Goal: Information Seeking & Learning: Learn about a topic

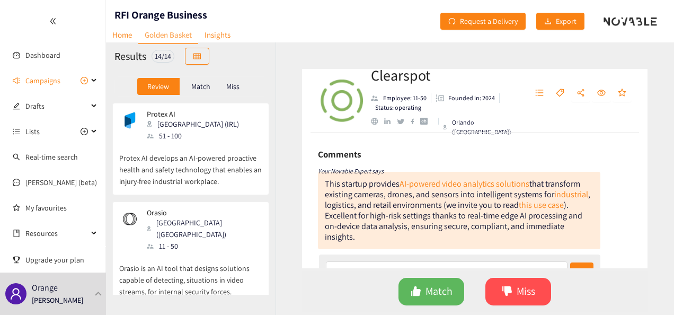
click at [194, 164] on p "Protex AI develops an AI-powered proactive health and safety technology that en…" at bounding box center [190, 164] width 143 height 46
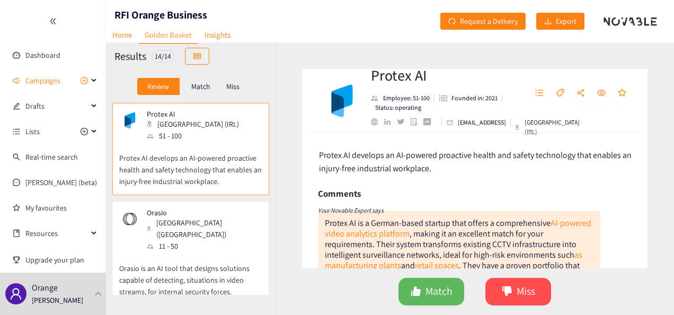
click at [158, 13] on h1 "RFI Orange Business" at bounding box center [160, 14] width 93 height 15
drag, startPoint x: 158, startPoint y: 13, endPoint x: 395, endPoint y: 23, distance: 237.5
click at [395, 23] on header "RFI Orange Business Home Golden Basket Insights Request a Delivery Export" at bounding box center [390, 21] width 568 height 42
click at [49, 83] on span "Campaigns" at bounding box center [42, 80] width 35 height 21
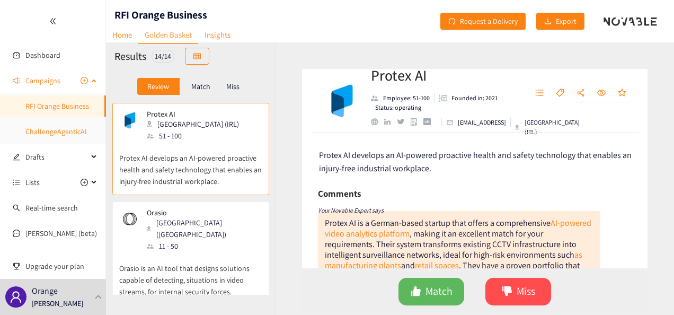
click at [54, 130] on link "ChallengeAgenticAI" at bounding box center [55, 132] width 61 height 10
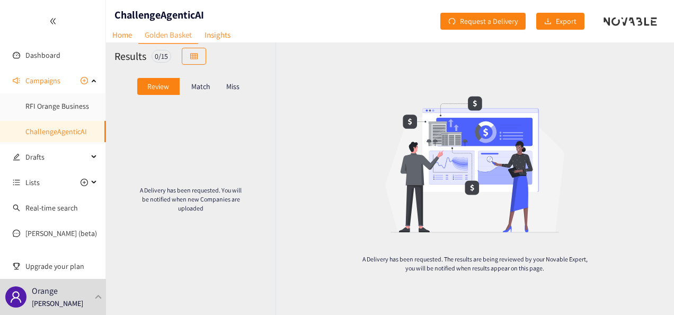
click at [201, 89] on p "Match" at bounding box center [200, 86] width 19 height 8
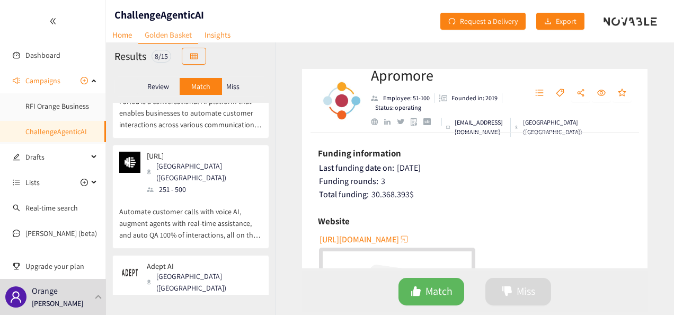
scroll to position [558, 0]
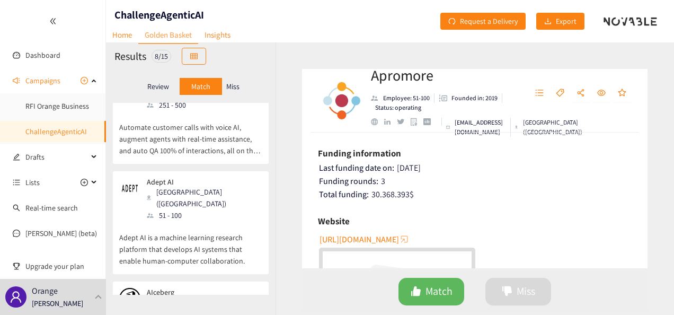
click at [215, 288] on div "AIceberg [US_STATE] ([GEOGRAPHIC_DATA]) 11 - 50" at bounding box center [190, 309] width 143 height 43
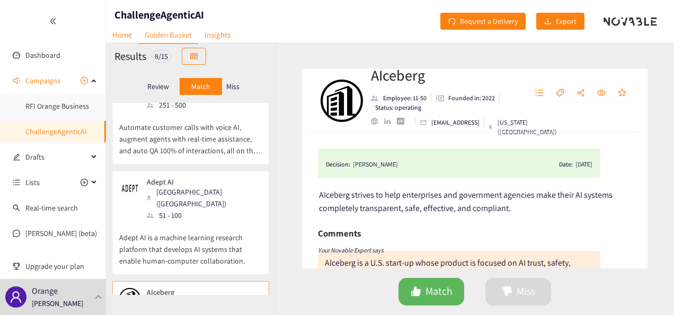
click at [227, 177] on div "Adept AI [GEOGRAPHIC_DATA] ([GEOGRAPHIC_DATA]) 51 - 100" at bounding box center [190, 198] width 143 height 43
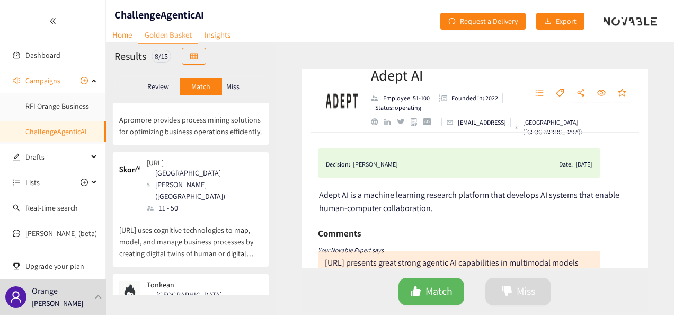
scroll to position [0, 0]
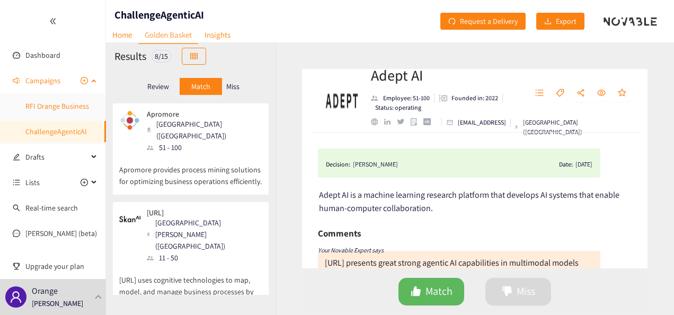
click at [79, 107] on link "RFI Orange Business" at bounding box center [57, 106] width 64 height 10
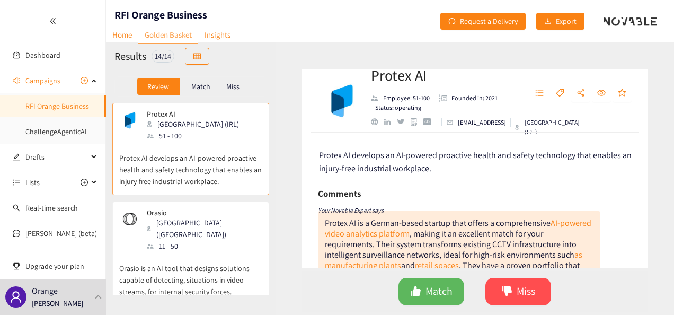
click at [222, 226] on div "[PERSON_NAME] ([GEOGRAPHIC_DATA]) 11 - 50" at bounding box center [190, 229] width 143 height 43
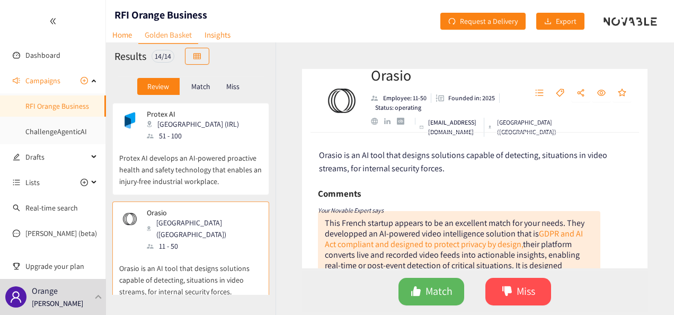
click at [53, 20] on icon "double-left" at bounding box center [52, 20] width 7 height 7
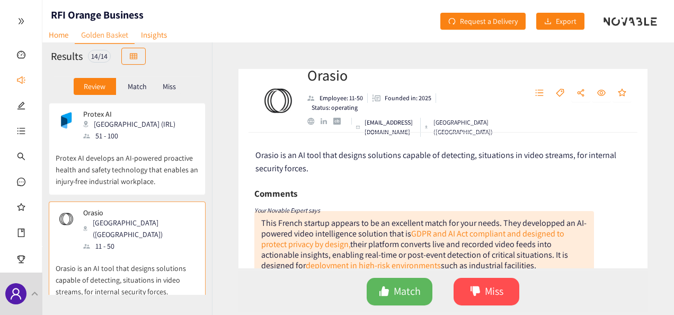
click at [18, 12] on div at bounding box center [21, 21] width 42 height 42
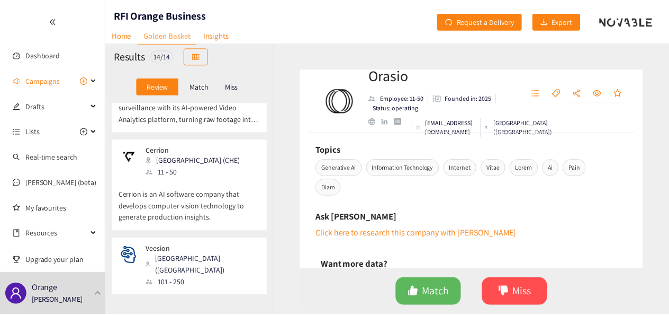
scroll to position [473, 0]
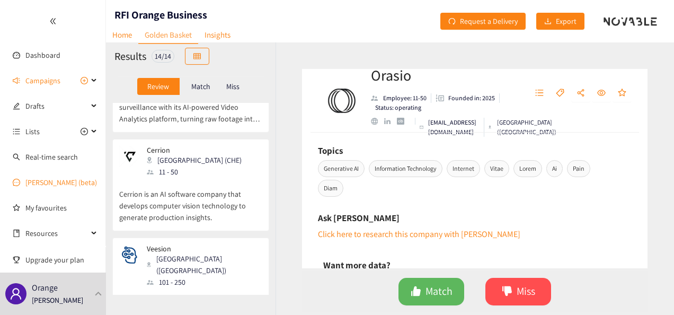
click at [36, 182] on link "[PERSON_NAME] (beta)" at bounding box center [60, 182] width 71 height 10
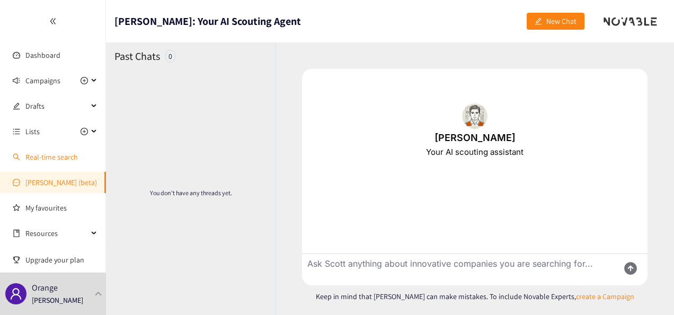
click at [57, 153] on link "Real-time search" at bounding box center [51, 157] width 52 height 10
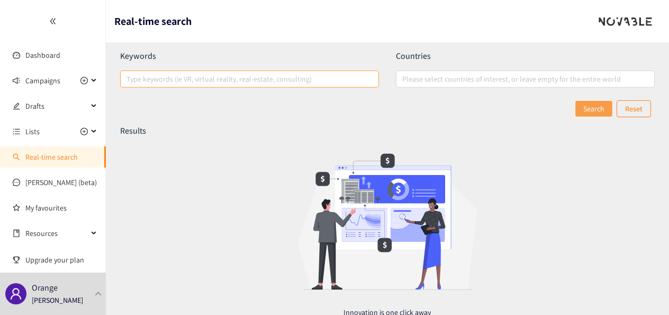
click at [200, 75] on div at bounding box center [244, 79] width 243 height 13
click at [129, 75] on input "Type keywords (ie VR, virtual reality, real-estate, consulting)" at bounding box center [128, 79] width 2 height 13
click at [502, 77] on div at bounding box center [520, 79] width 243 height 13
click at [405, 77] on input "Please select countries of interest, or leave empty for the entire world" at bounding box center [403, 79] width 2 height 13
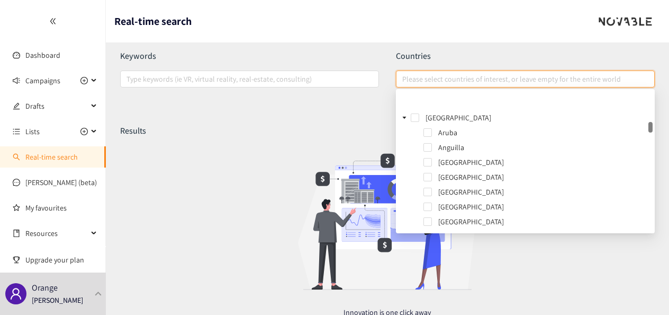
scroll to position [710, 0]
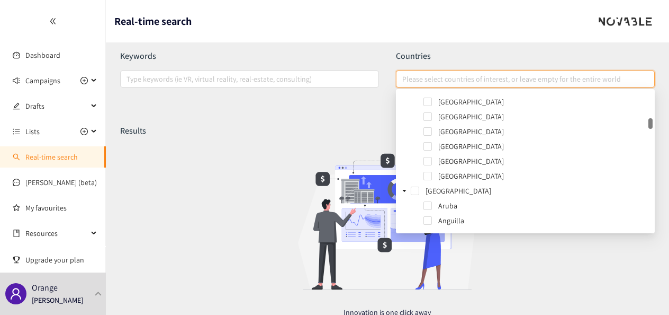
click at [319, 127] on div "Results" at bounding box center [387, 131] width 535 height 12
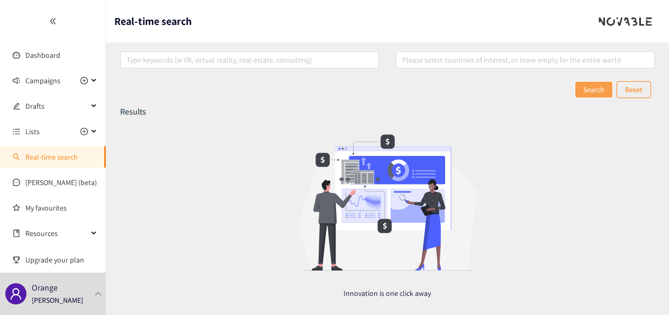
scroll to position [0, 0]
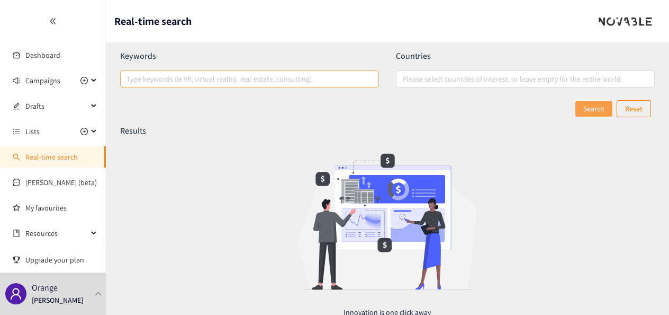
click at [202, 83] on div at bounding box center [244, 79] width 243 height 13
click at [129, 83] on input "Type keywords (ie VR, virtual reality, real-estate, consulting)" at bounding box center [128, 79] width 2 height 13
